Goal: Task Accomplishment & Management: Manage account settings

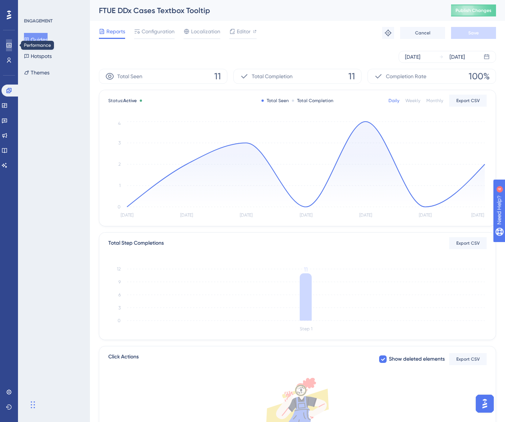
click at [9, 47] on icon at bounding box center [8, 45] width 5 height 4
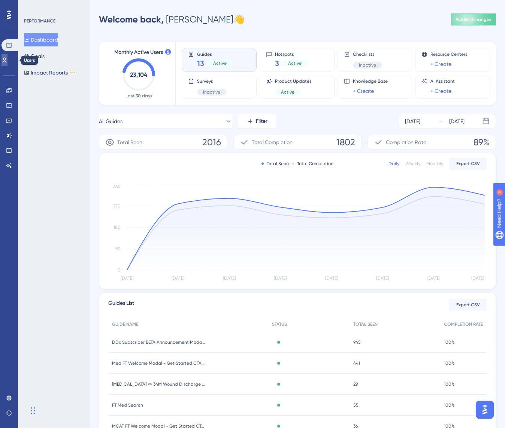
click at [7, 56] on link at bounding box center [4, 60] width 6 height 12
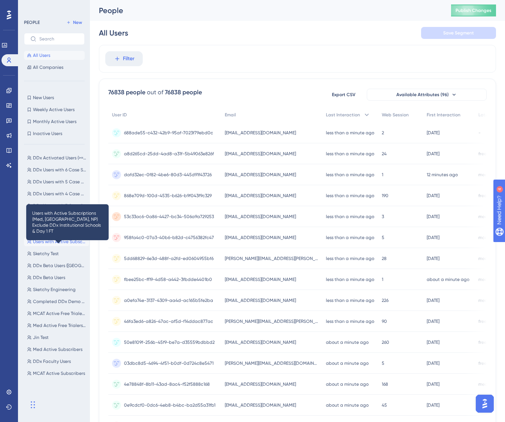
click at [66, 244] on span "Users with Active Subscriptions (Med, [GEOGRAPHIC_DATA], NP) Exclude DDx Instit…" at bounding box center [59, 242] width 53 height 6
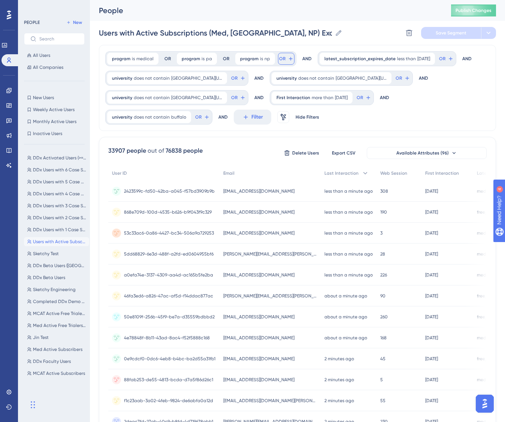
click at [282, 61] on span "OR" at bounding box center [282, 59] width 6 height 6
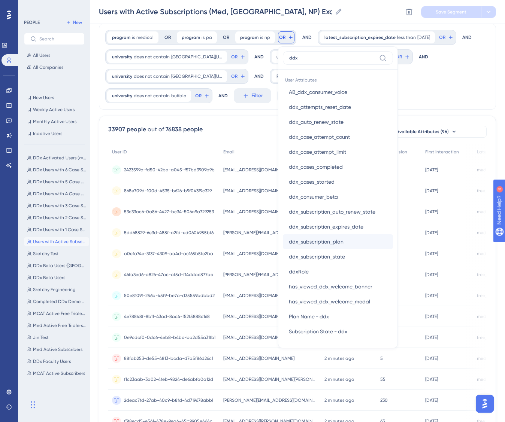
scroll to position [24, 0]
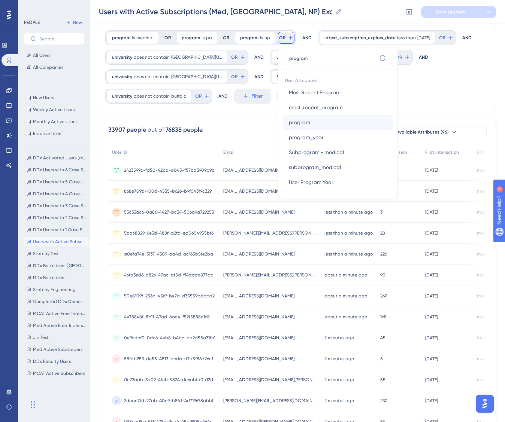
type input "program"
click at [325, 121] on button "program program" at bounding box center [338, 122] width 110 height 15
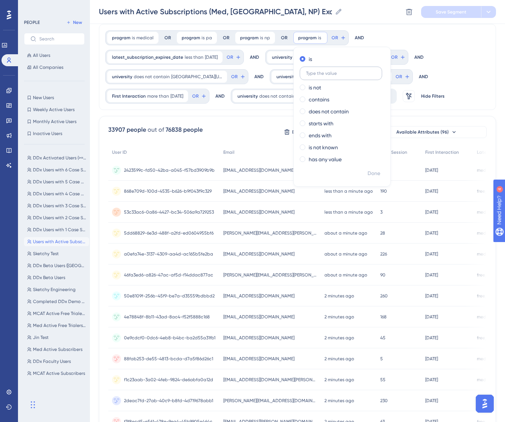
click at [330, 74] on input "text" at bounding box center [341, 73] width 70 height 5
type input "ddx"
click at [376, 176] on span "Done" at bounding box center [373, 173] width 13 height 9
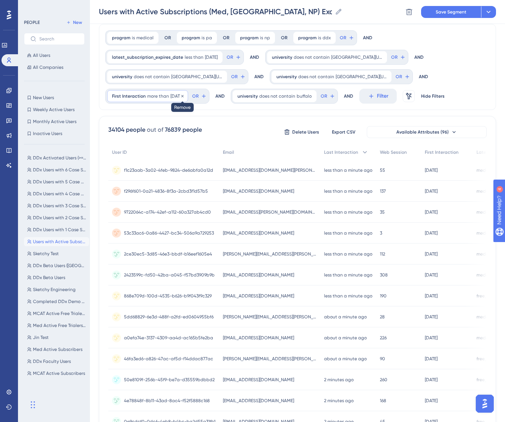
click at [183, 95] on icon at bounding box center [182, 96] width 2 height 2
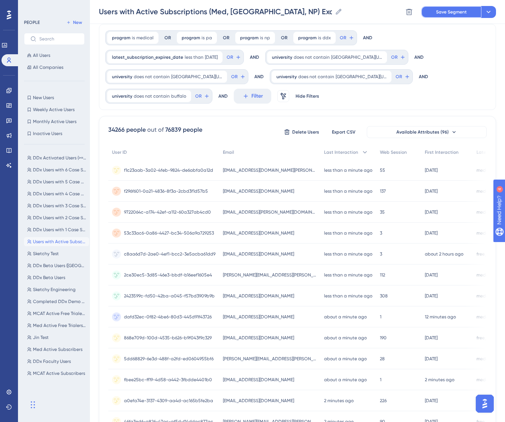
click at [464, 11] on span "Save Segment" at bounding box center [451, 12] width 31 height 6
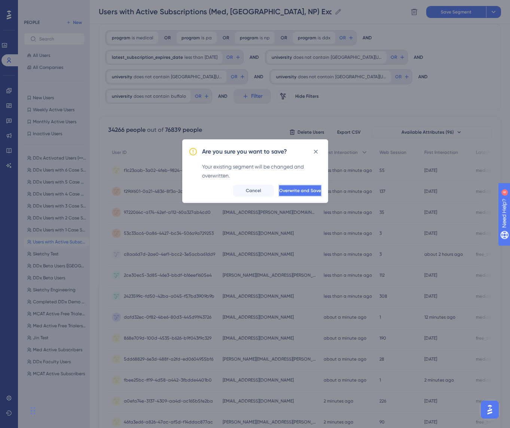
click at [313, 191] on button "Overwrite and Save" at bounding box center [300, 191] width 43 height 12
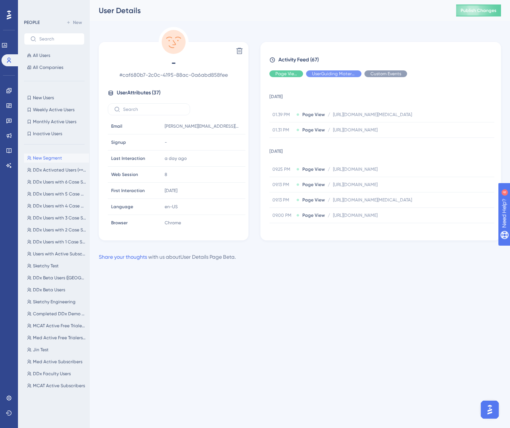
scroll to position [811, 0]
